Goal: Go to known website: Go to known website

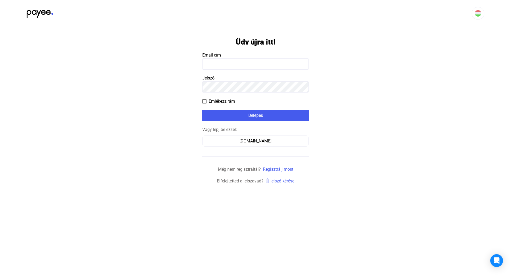
click at [285, 181] on link "Új jelszó kérése" at bounding box center [280, 180] width 29 height 5
click at [279, 141] on div "[DOMAIN_NAME]" at bounding box center [255, 141] width 103 height 6
